Goal: Book appointment/travel/reservation

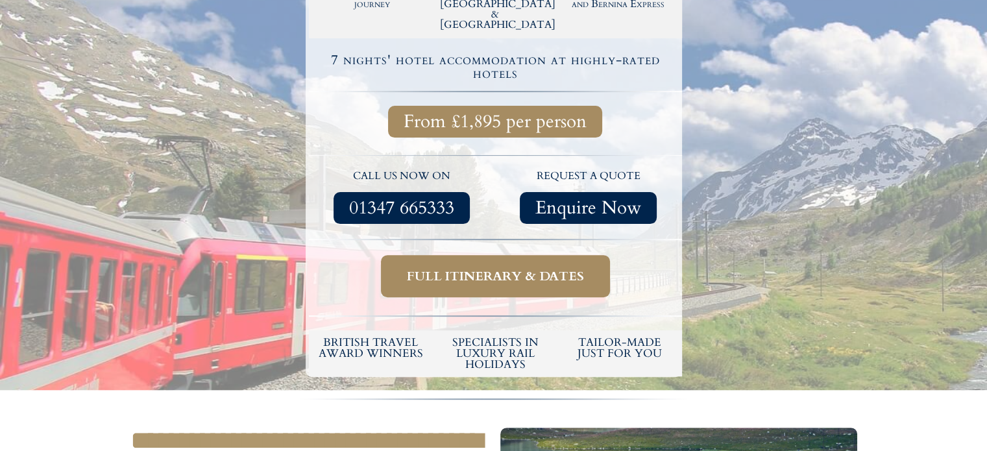
scroll to position [404, 0]
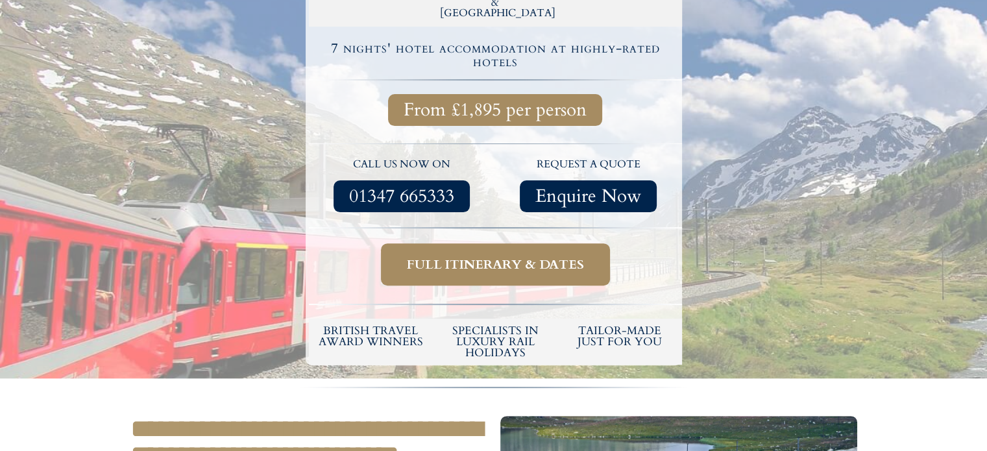
click at [498, 256] on span "Full itinerary & dates" at bounding box center [495, 264] width 177 height 16
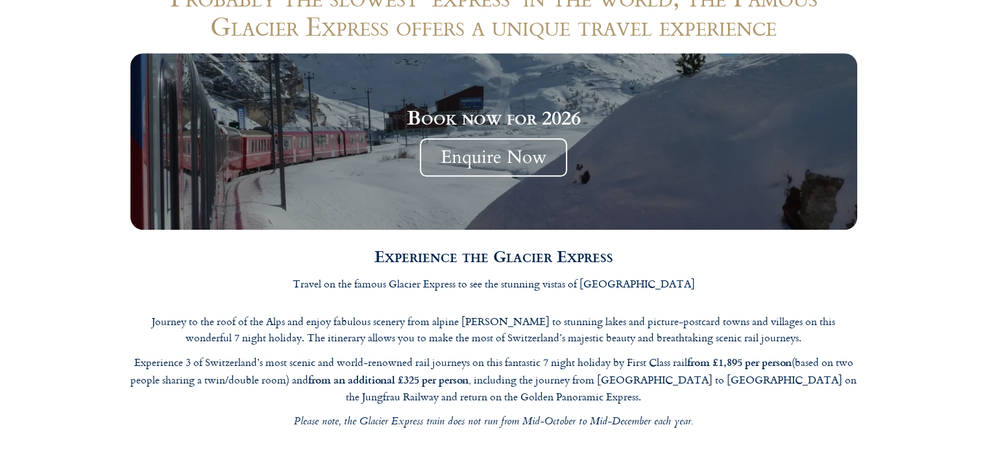
scroll to position [1264, 0]
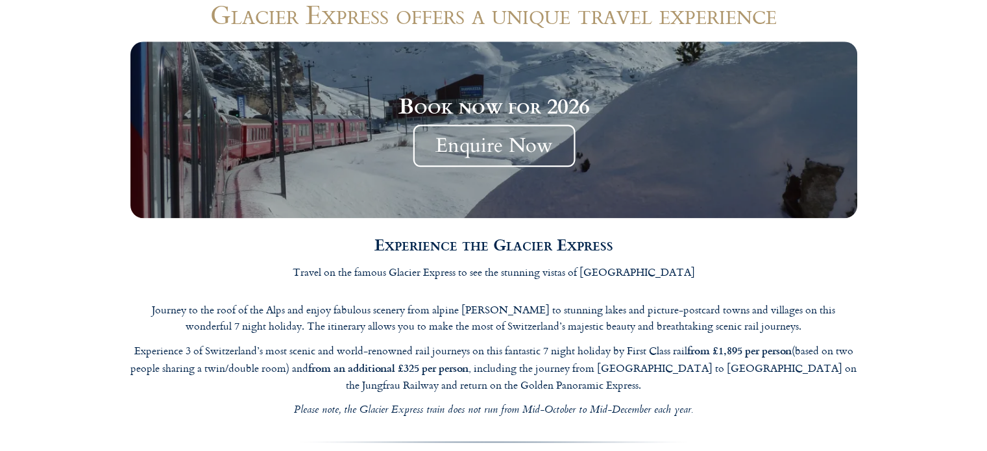
click at [509, 125] on span "Enquire Now" at bounding box center [494, 146] width 162 height 42
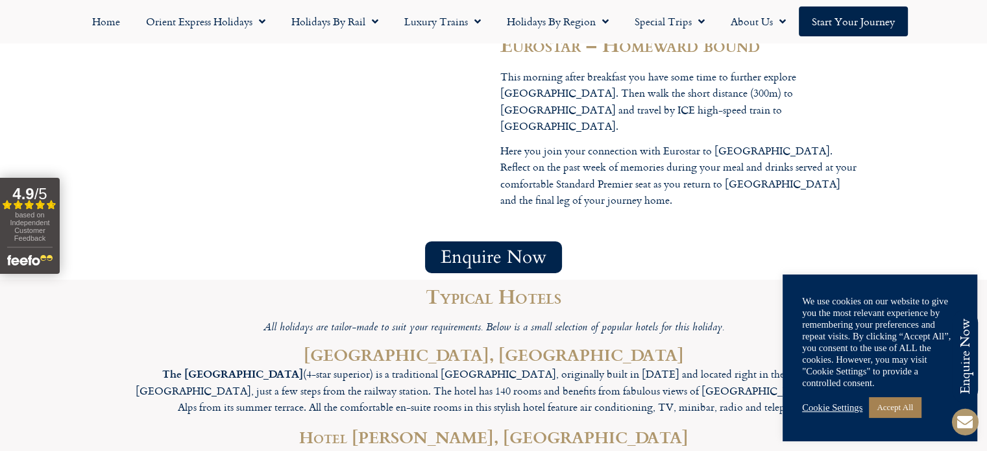
scroll to position [4306, 0]
